Goal: Register for event/course

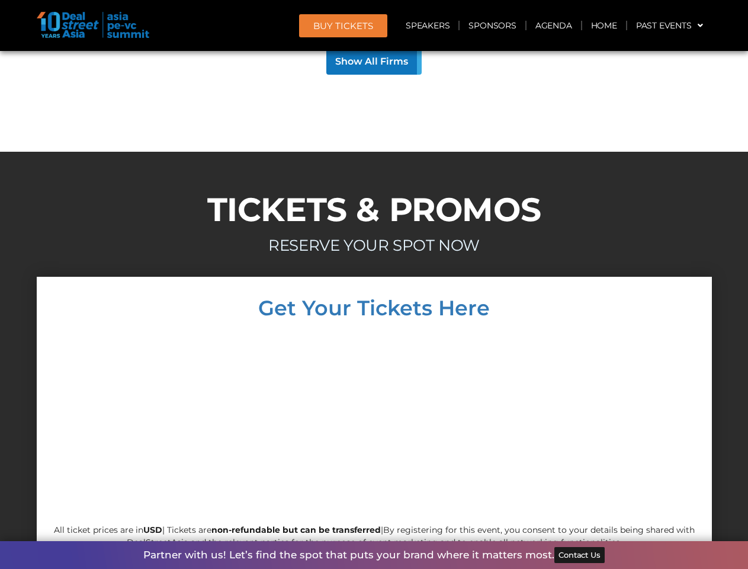
scroll to position [11369, 0]
